Goal: Task Accomplishment & Management: Use online tool/utility

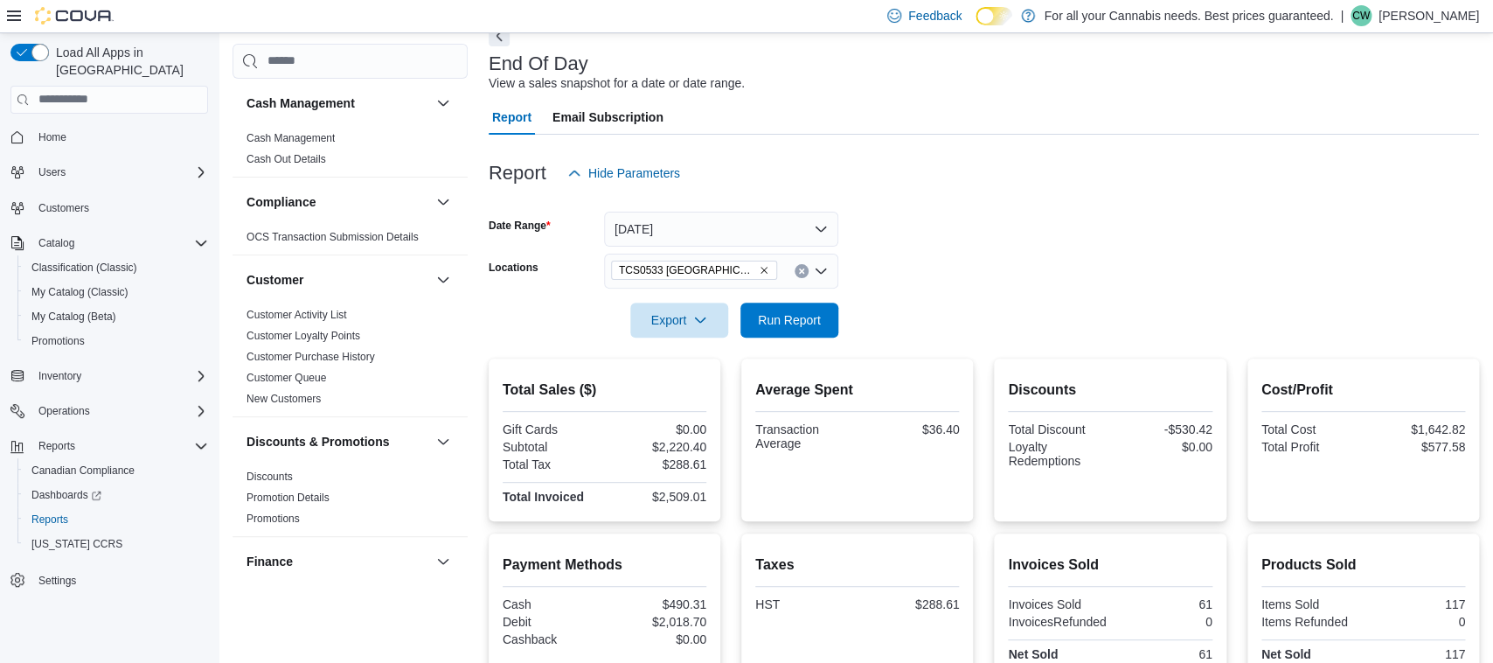
scroll to position [1101, 0]
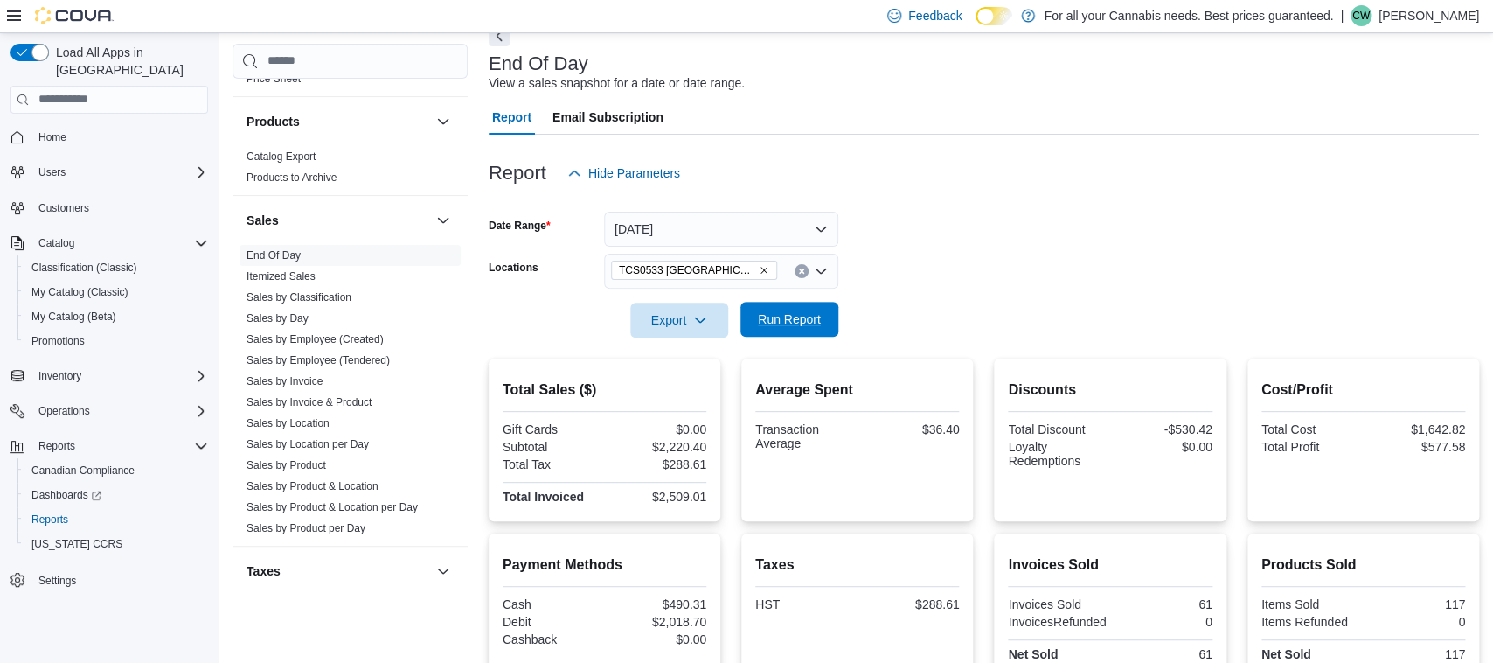
click at [824, 323] on span "Run Report" at bounding box center [789, 319] width 77 height 35
click at [822, 313] on span "Run Report" at bounding box center [789, 319] width 77 height 35
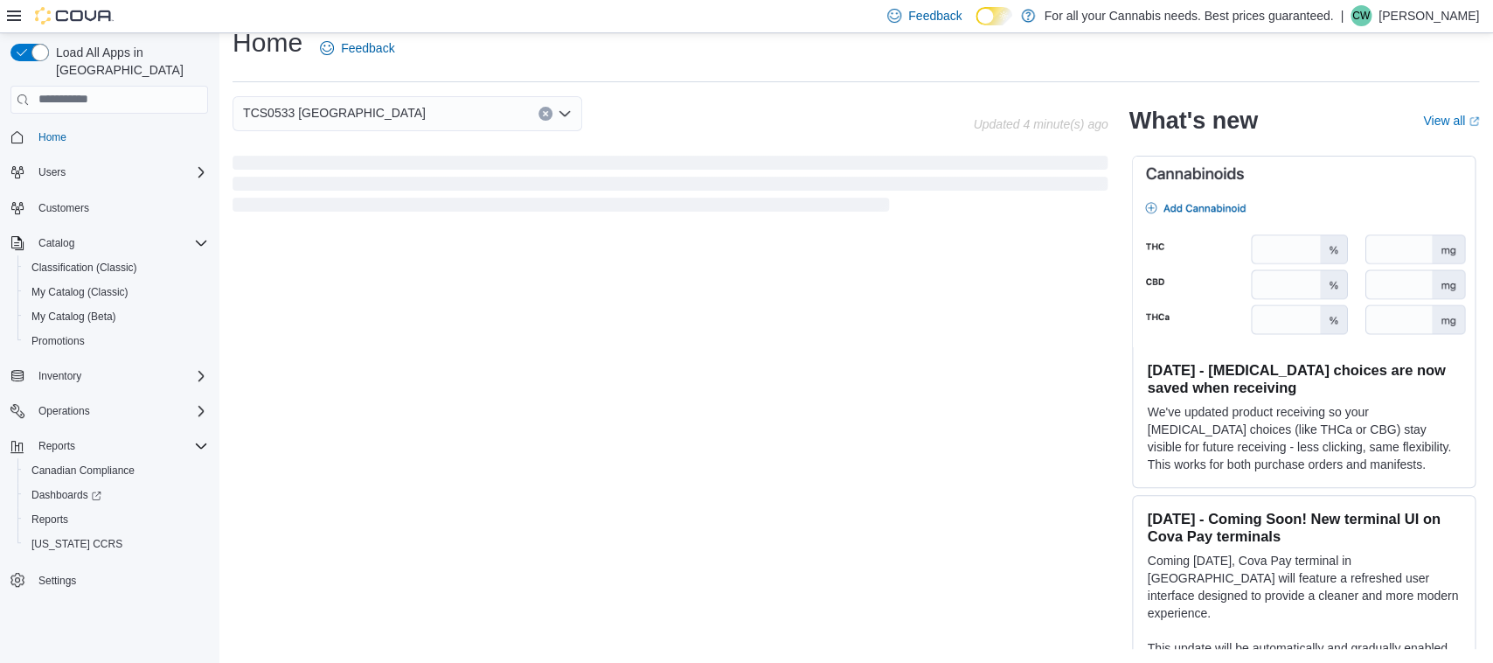
scroll to position [22, 0]
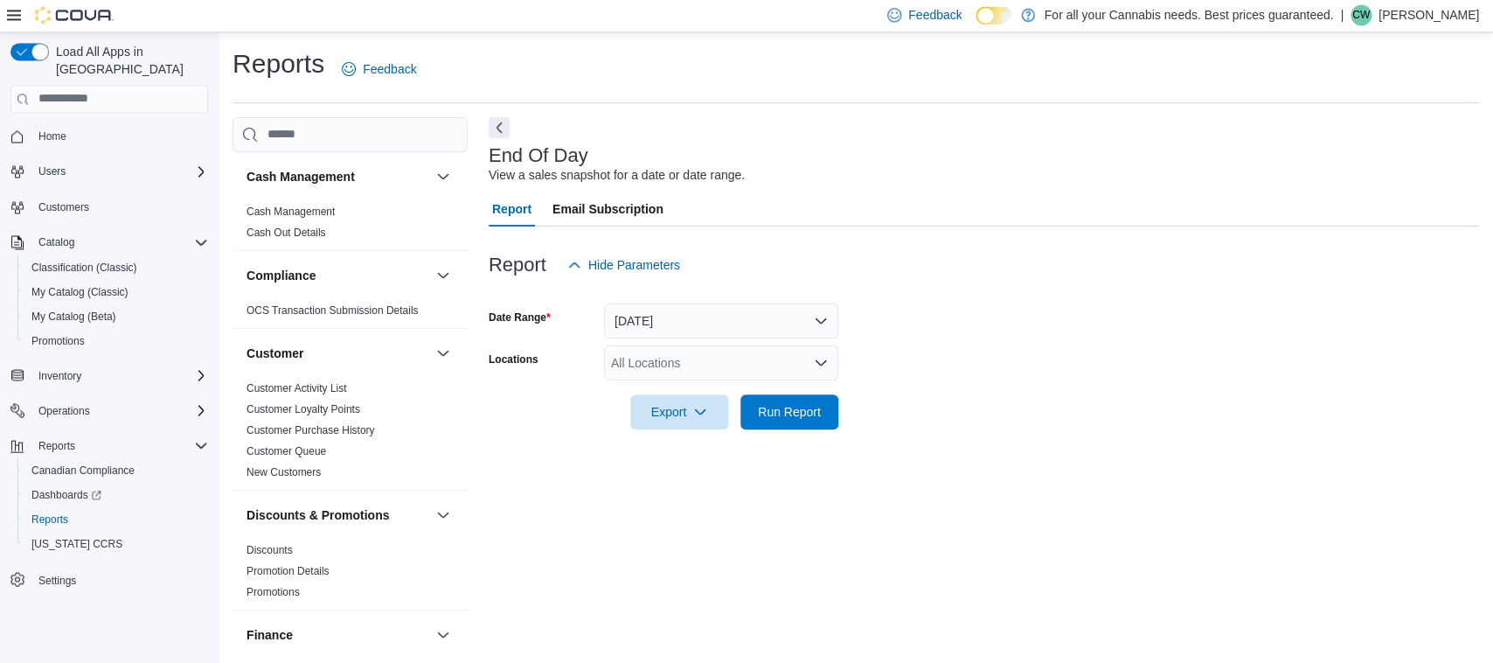
scroll to position [1, 0]
click at [763, 367] on div "All Locations" at bounding box center [721, 362] width 234 height 35
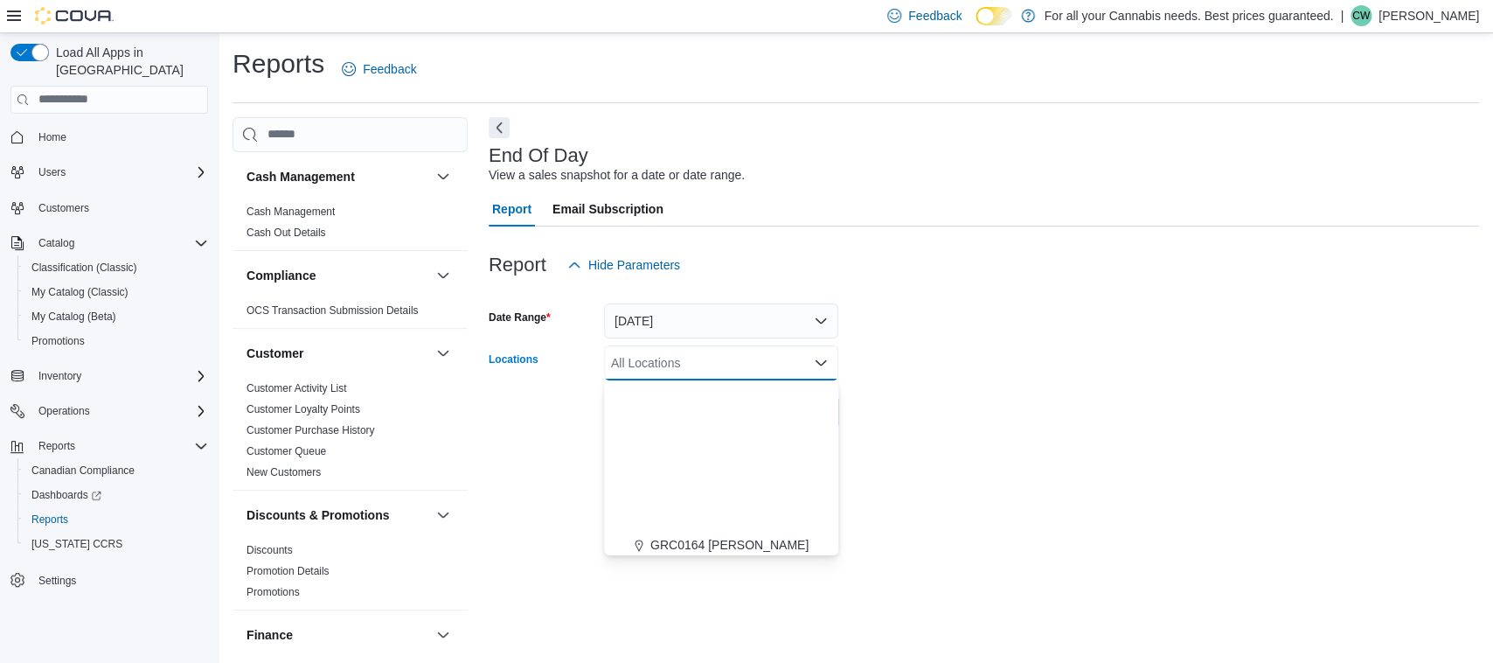
scroll to position [230, 0]
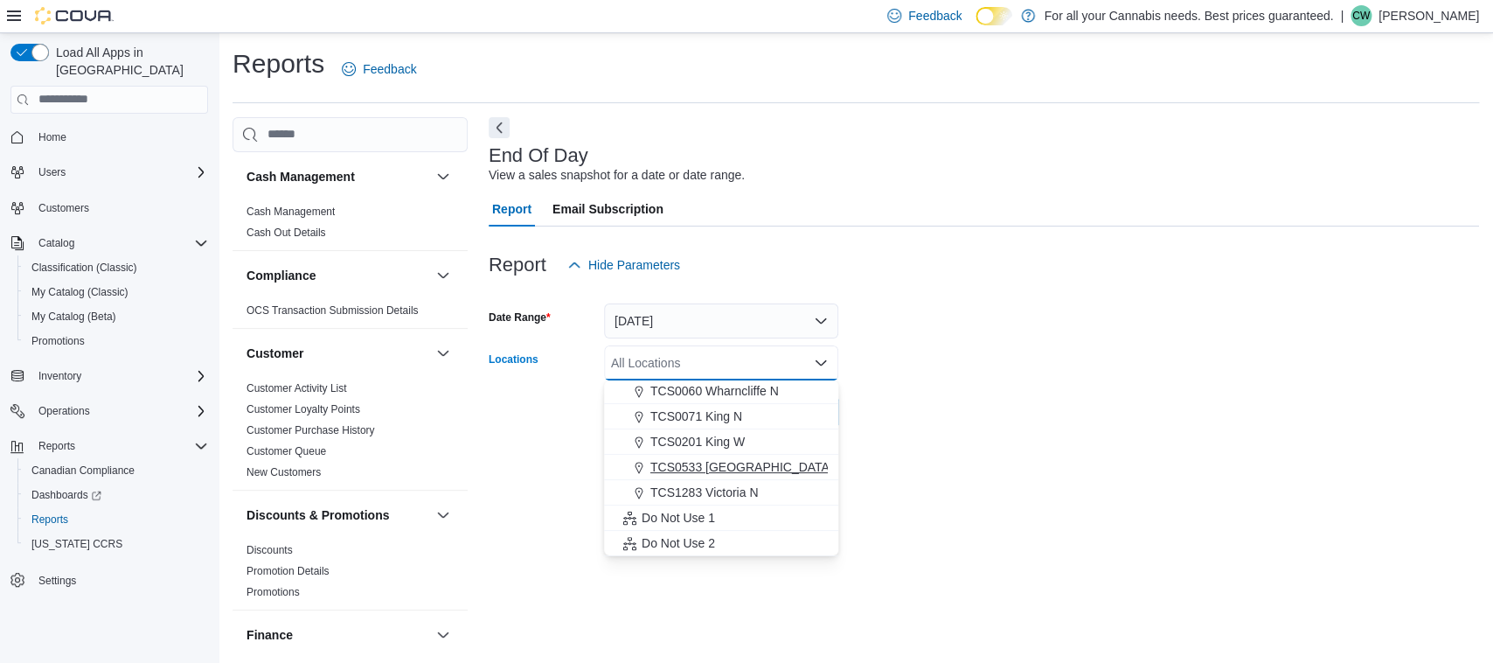
click at [738, 459] on span "TCS0533 [GEOGRAPHIC_DATA]" at bounding box center [741, 466] width 183 height 17
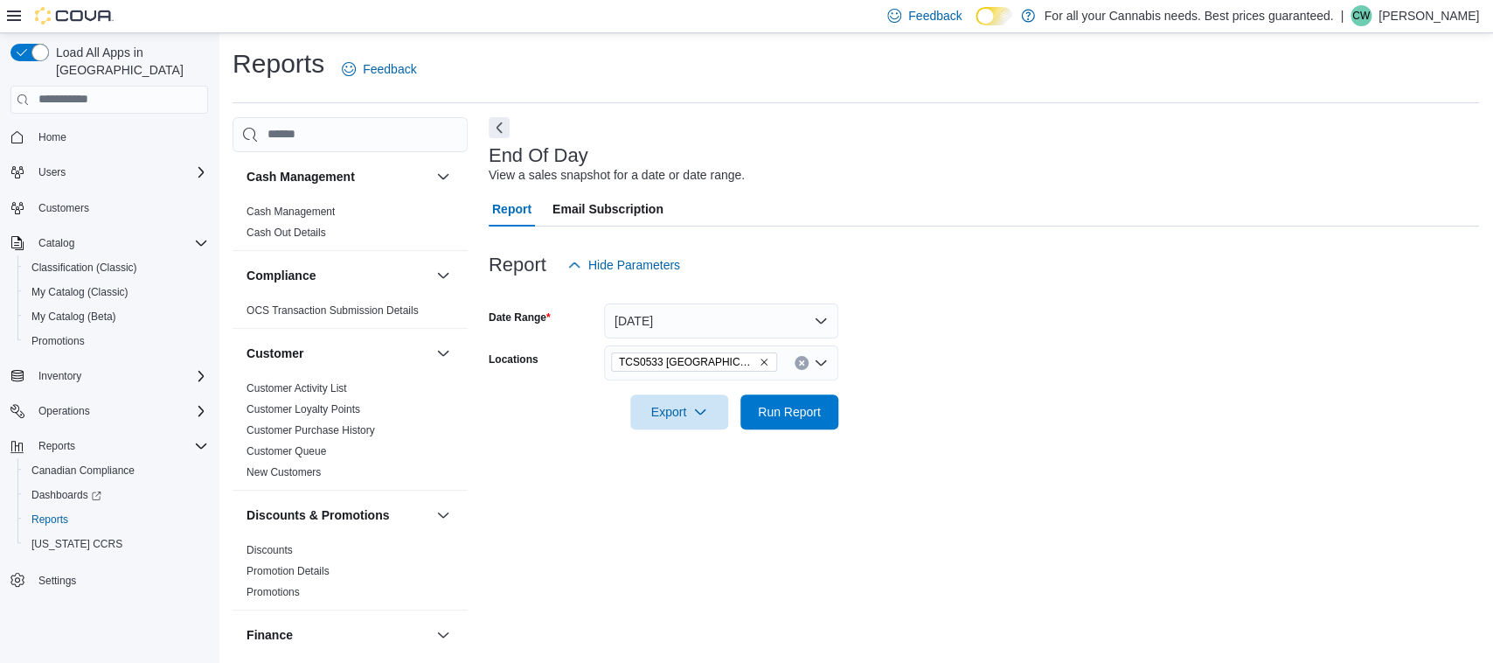
click at [1027, 392] on div at bounding box center [984, 387] width 990 height 14
click at [751, 402] on button "Run Report" at bounding box center [789, 410] width 98 height 35
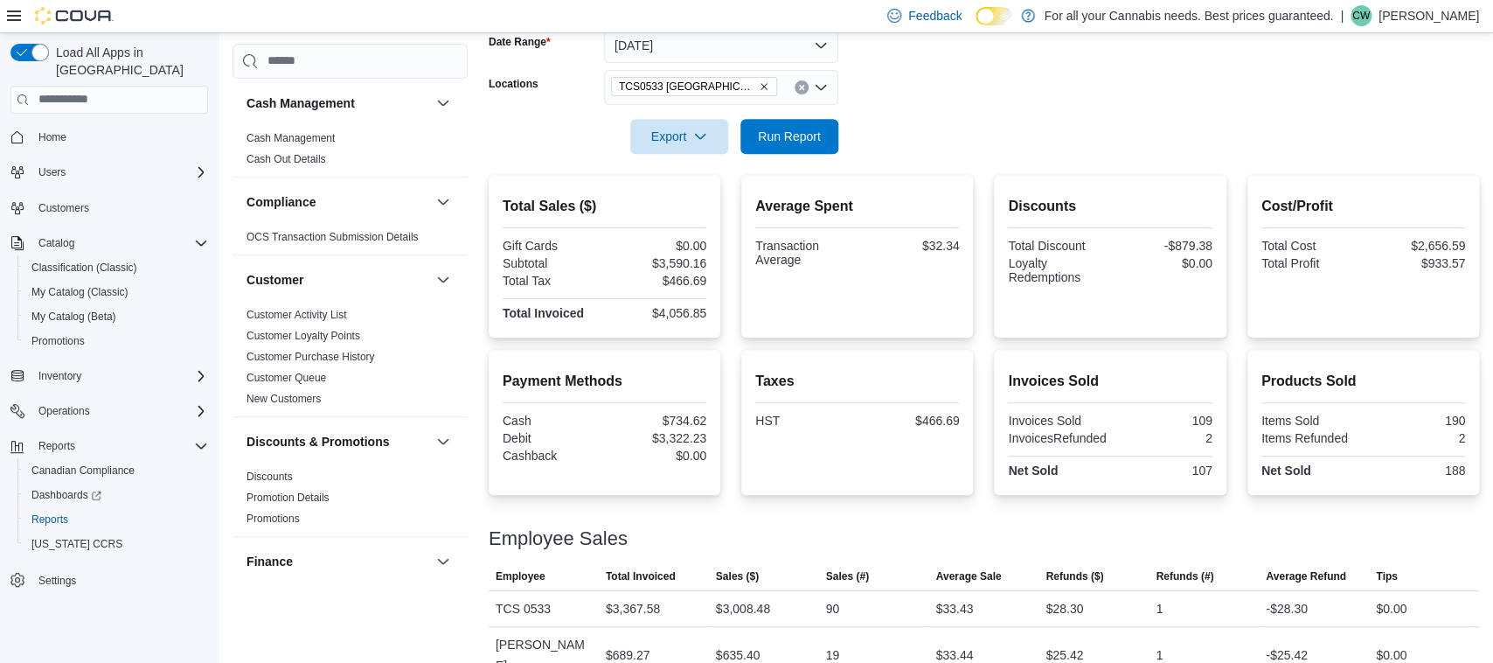
scroll to position [291, 0]
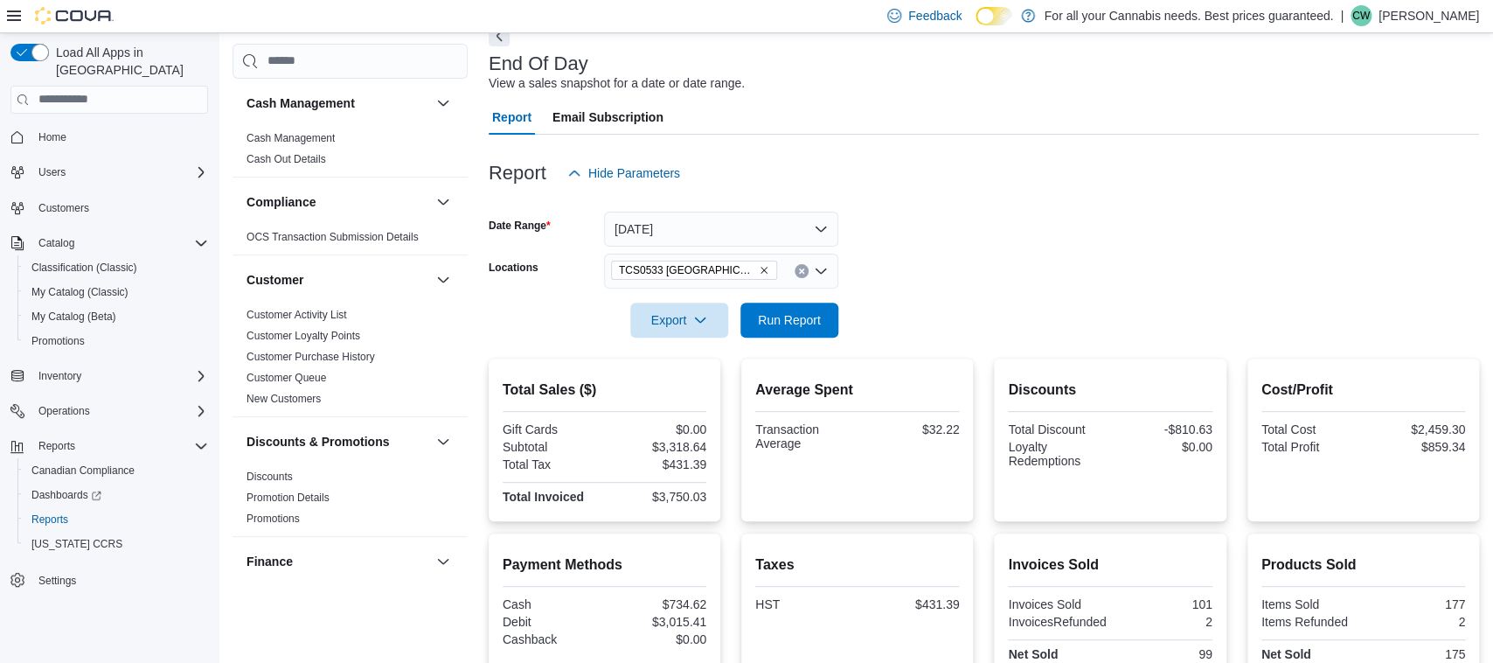
scroll to position [1101, 0]
